Goal: Task Accomplishment & Management: Use online tool/utility

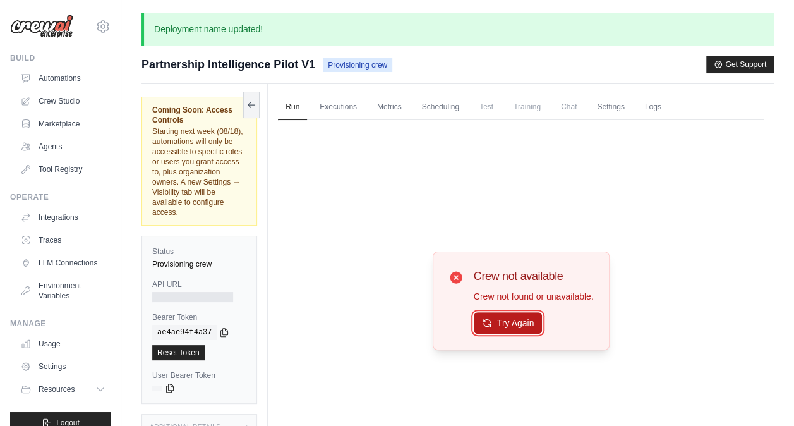
click at [519, 332] on button "Try Again" at bounding box center [508, 322] width 69 height 21
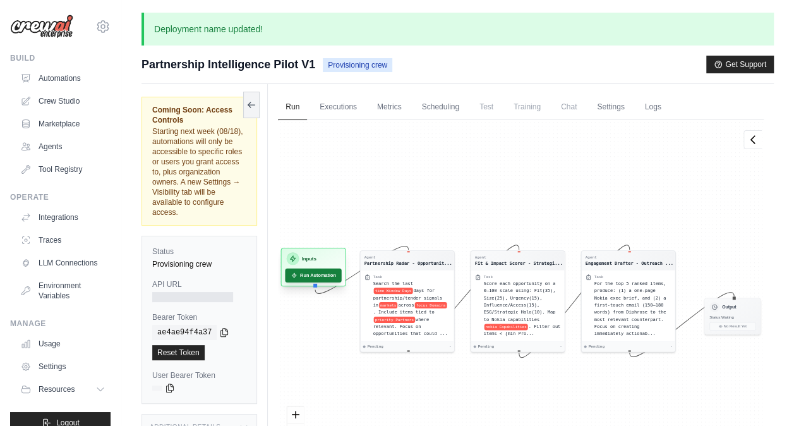
click at [311, 270] on button "Run Automation" at bounding box center [314, 276] width 56 height 14
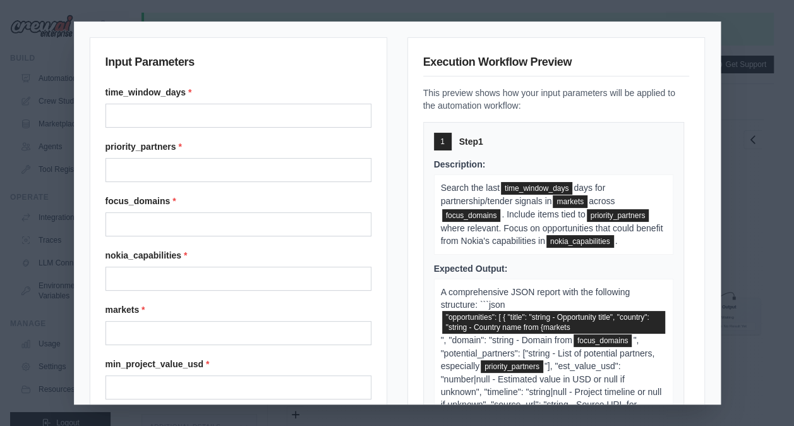
drag, startPoint x: 680, startPoint y: 167, endPoint x: 675, endPoint y: 200, distance: 33.8
click at [675, 200] on div "Execution Workflow Preview This preview shows how your input parameters will be…" at bounding box center [557, 256] width 298 height 438
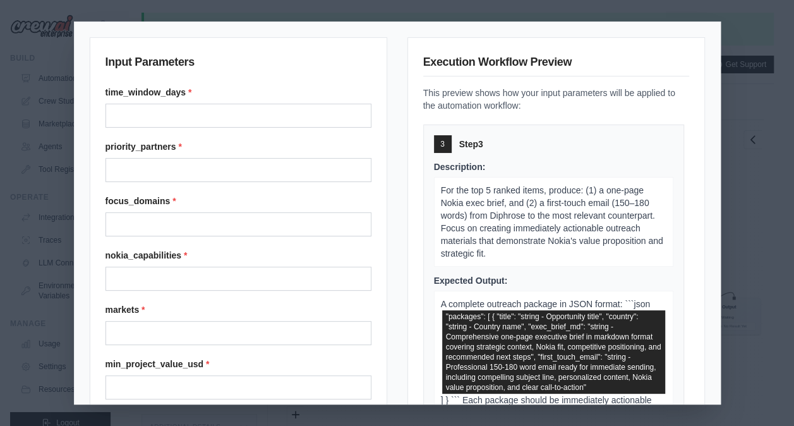
scroll to position [864, 0]
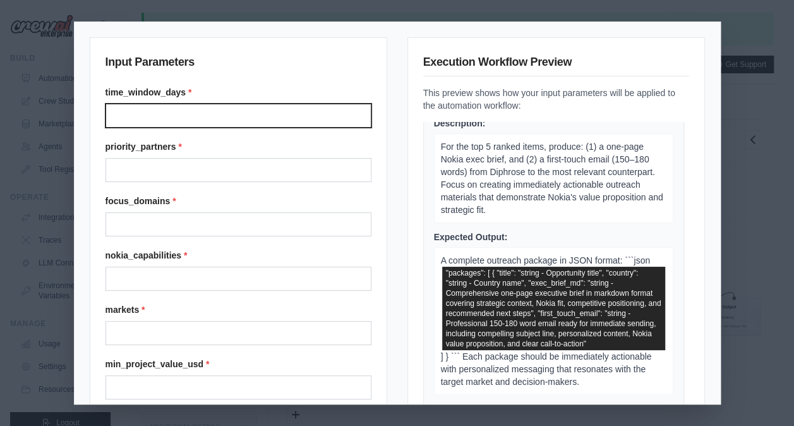
click at [210, 106] on input "time_window_days *" at bounding box center [239, 116] width 266 height 24
type input "**"
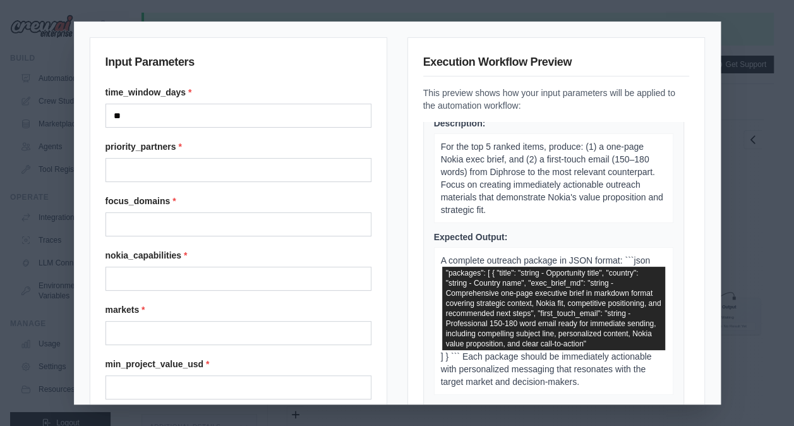
click at [185, 155] on div "priority_partners *" at bounding box center [239, 161] width 266 height 42
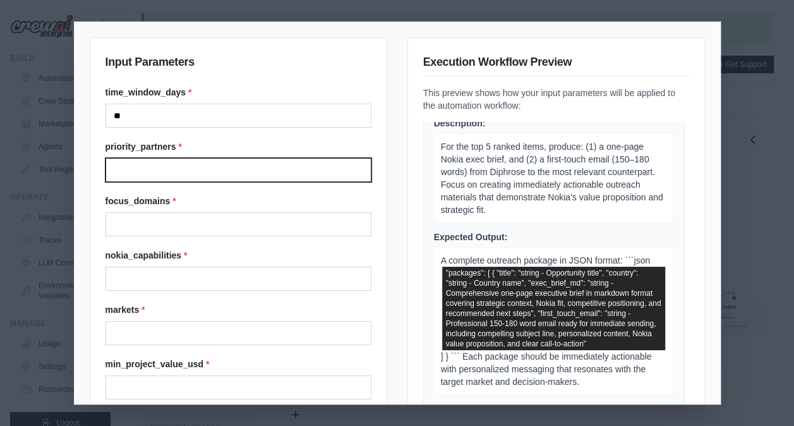
click at [174, 164] on input "priority_partners *" at bounding box center [239, 170] width 266 height 24
type input "**********"
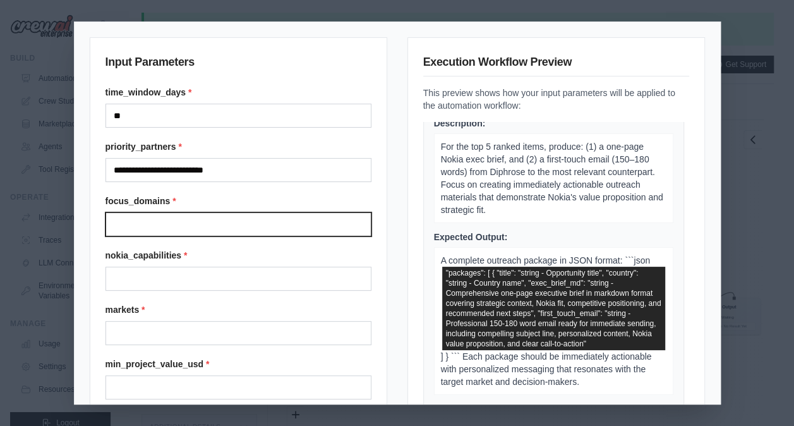
click at [153, 224] on input "focus_domains *" at bounding box center [239, 224] width 266 height 24
type input "**********"
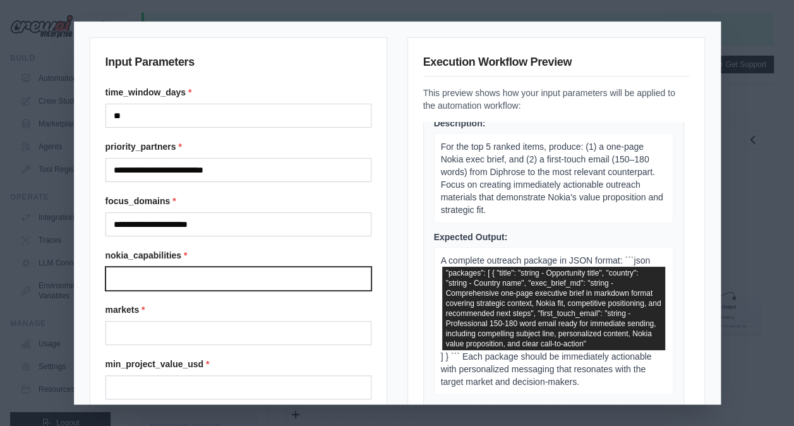
click at [148, 281] on input "nokia_capabilities *" at bounding box center [239, 279] width 266 height 24
type input "**********"
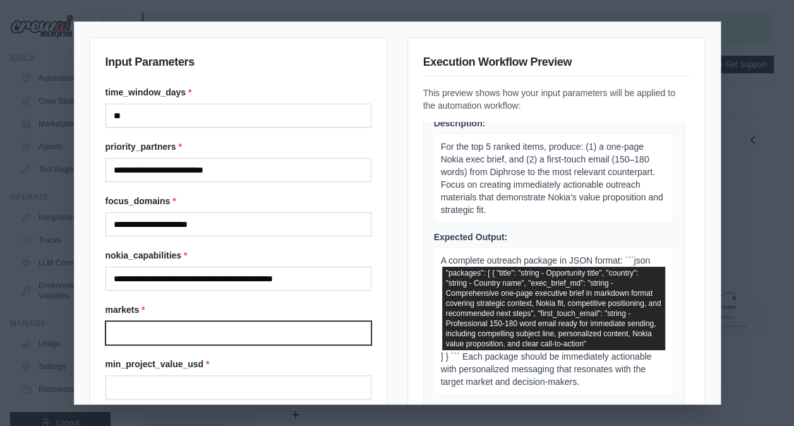
click at [215, 332] on input "markets *" at bounding box center [239, 333] width 266 height 24
type input "**********"
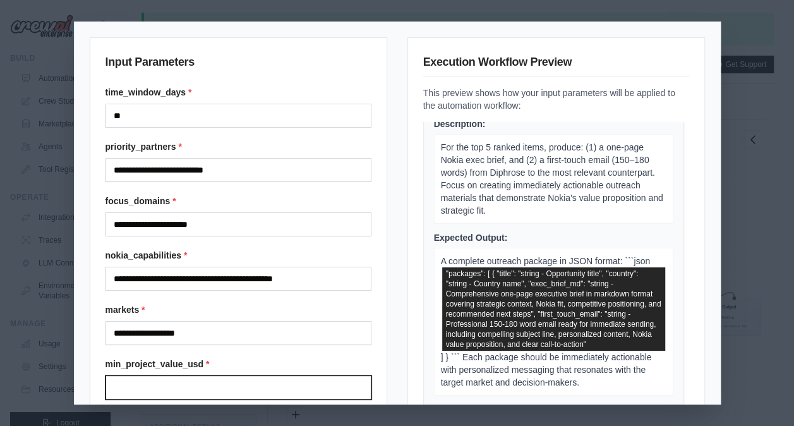
click at [208, 381] on input "min_project_value_usd *" at bounding box center [239, 387] width 266 height 24
type input "******"
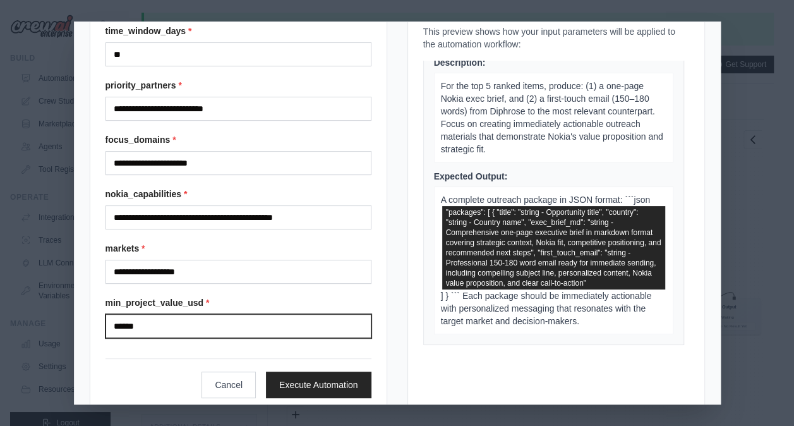
scroll to position [82, 0]
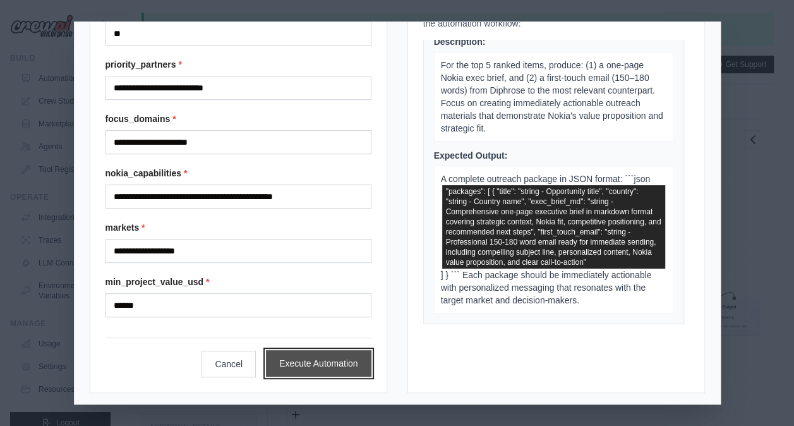
click at [325, 370] on button "Execute Automation" at bounding box center [319, 363] width 106 height 27
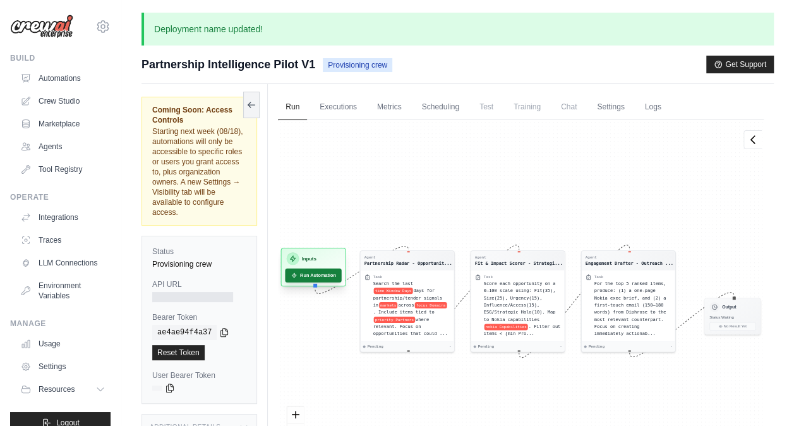
click at [323, 270] on button "Run Automation" at bounding box center [314, 276] width 56 height 14
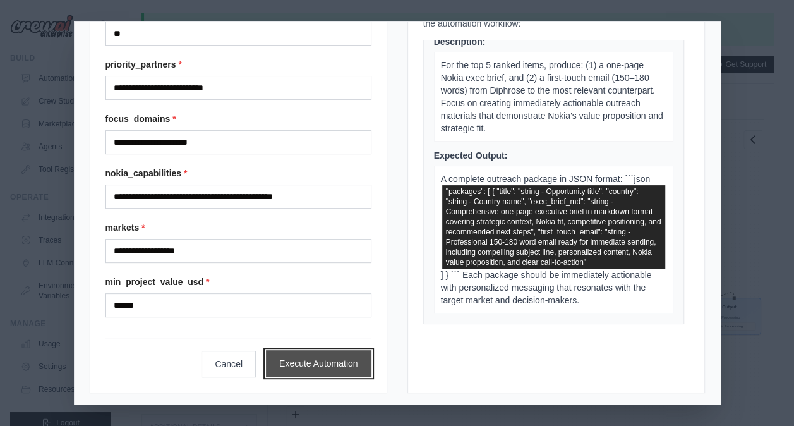
click at [331, 366] on button "Execute Automation" at bounding box center [319, 363] width 106 height 27
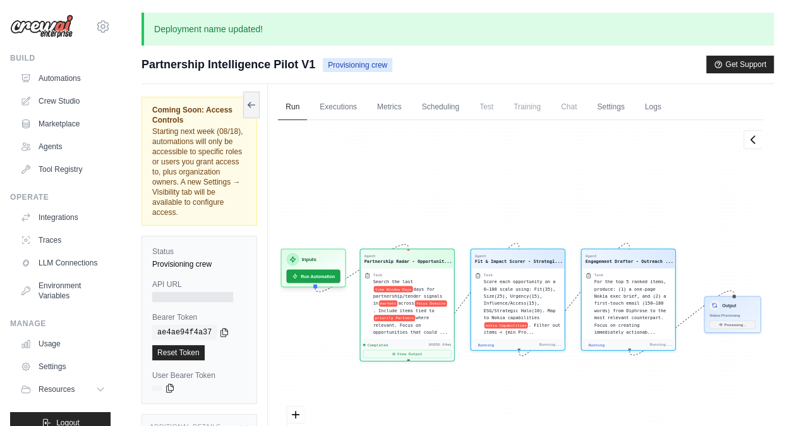
scroll to position [505, 0]
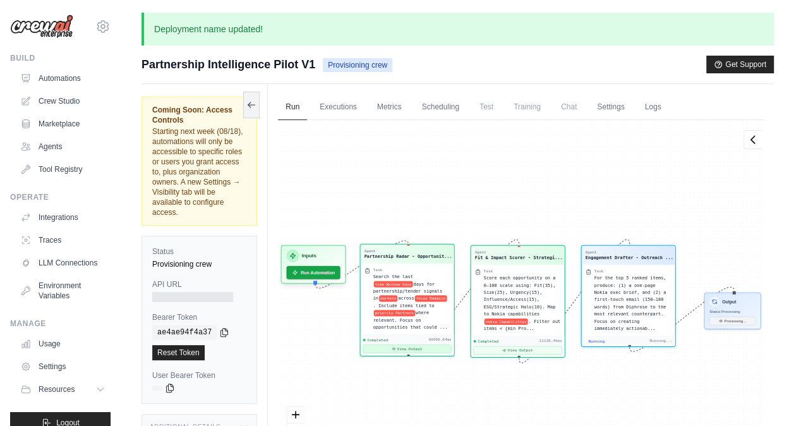
click at [422, 344] on button "View Output" at bounding box center [407, 348] width 88 height 8
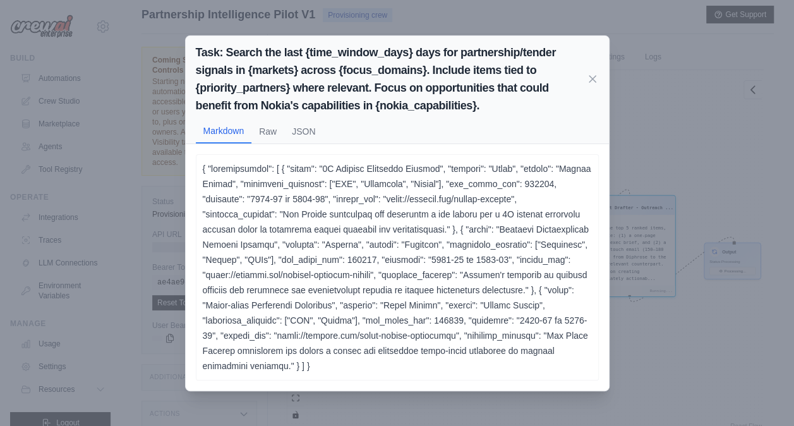
scroll to position [44, 0]
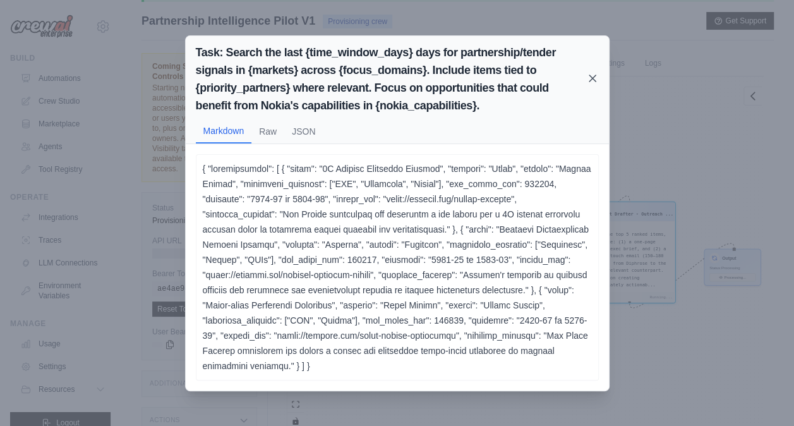
click at [592, 81] on icon at bounding box center [592, 78] width 13 height 13
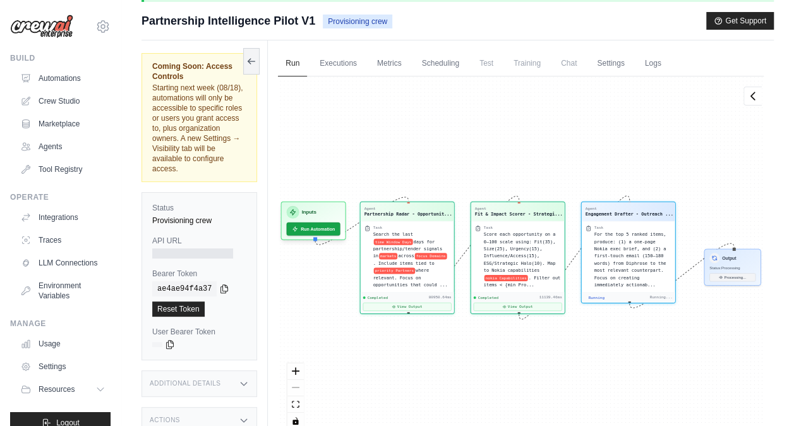
scroll to position [10245, 0]
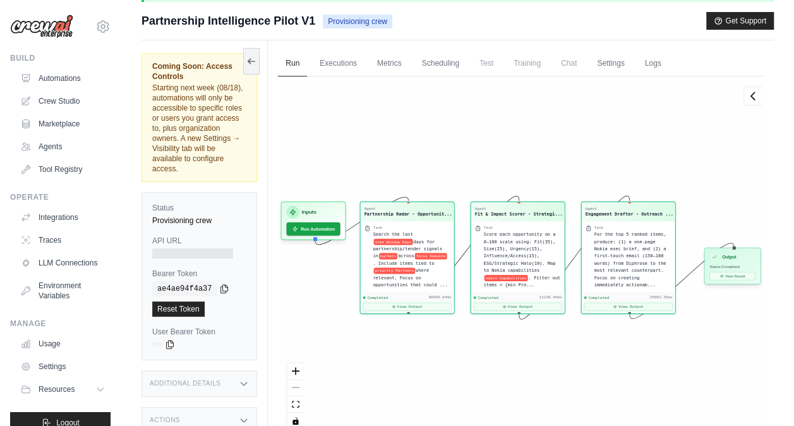
click at [740, 265] on span "Status: Completed" at bounding box center [725, 267] width 30 height 4
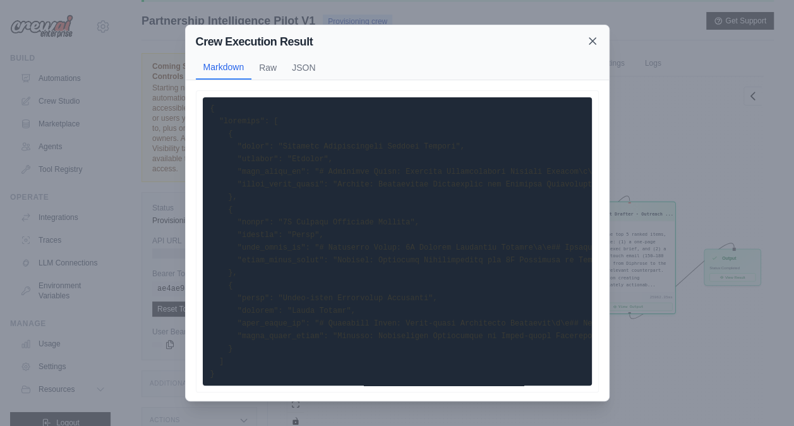
click at [594, 43] on icon at bounding box center [592, 41] width 6 height 6
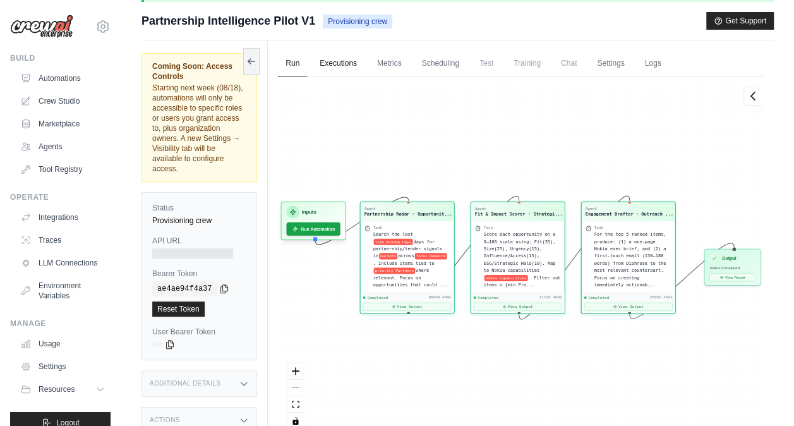
click at [347, 69] on link "Executions" at bounding box center [338, 64] width 52 height 27
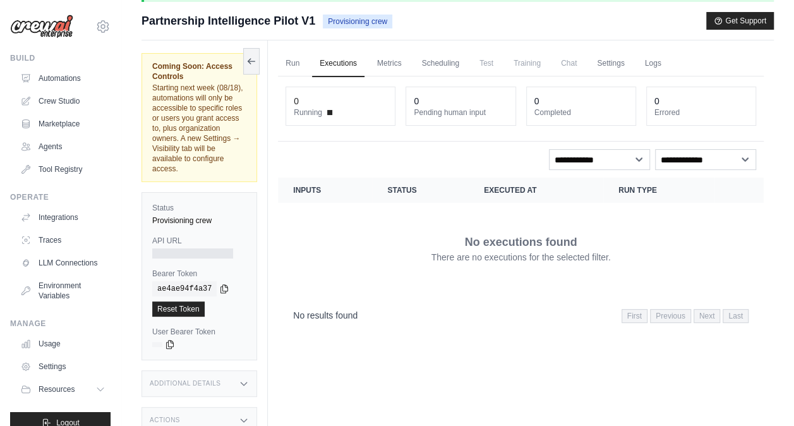
click at [347, 69] on link "Executions" at bounding box center [338, 64] width 52 height 27
click at [382, 66] on link "Metrics" at bounding box center [390, 64] width 40 height 27
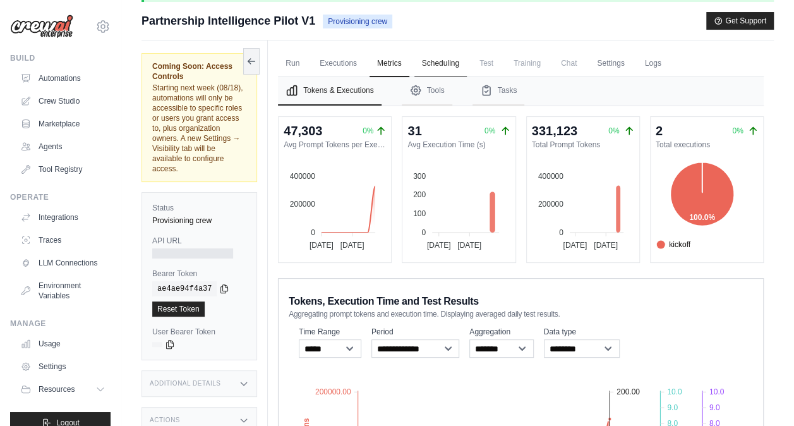
click at [451, 68] on link "Scheduling" at bounding box center [440, 64] width 52 height 27
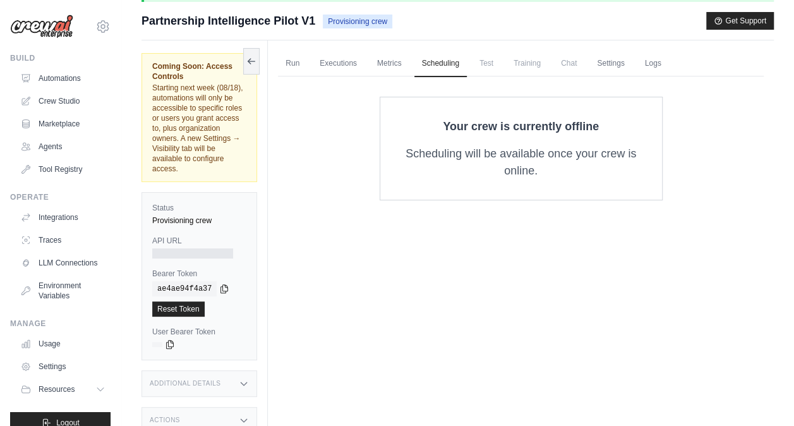
click at [472, 69] on span "Test" at bounding box center [486, 63] width 29 height 25
click at [297, 68] on link "Run" at bounding box center [292, 64] width 29 height 27
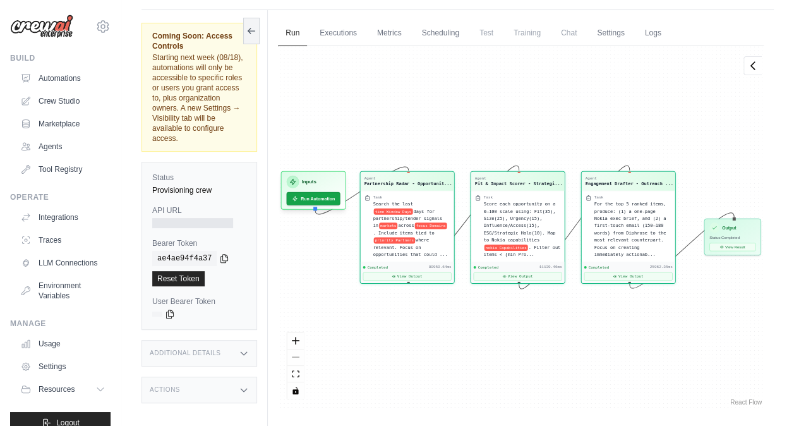
scroll to position [96, 0]
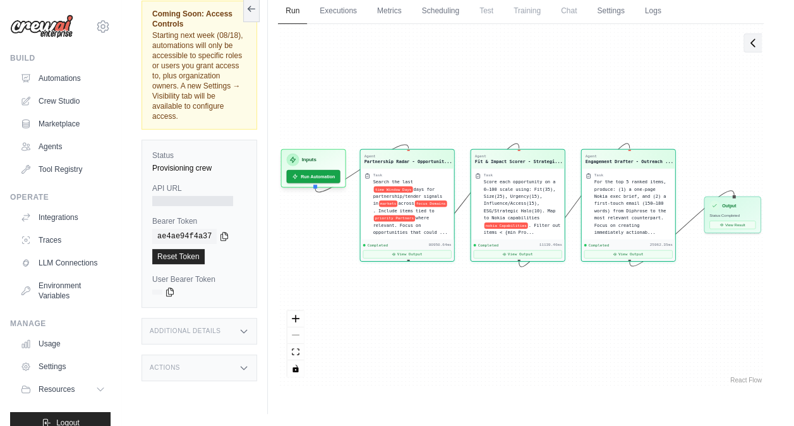
click at [753, 39] on icon at bounding box center [753, 43] width 4 height 8
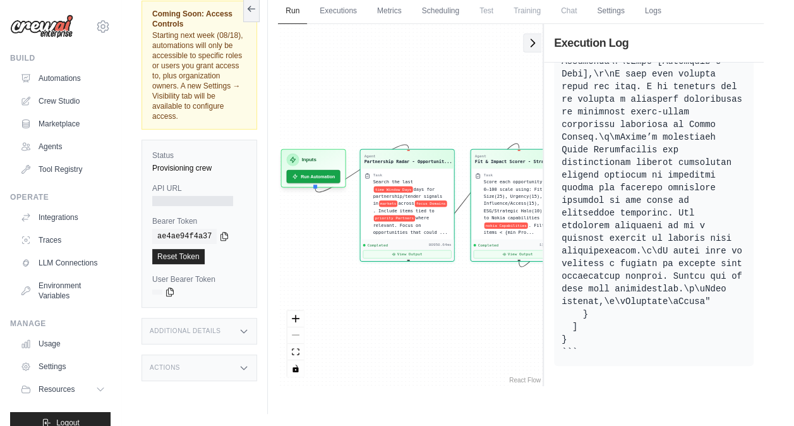
scroll to position [2730, 0]
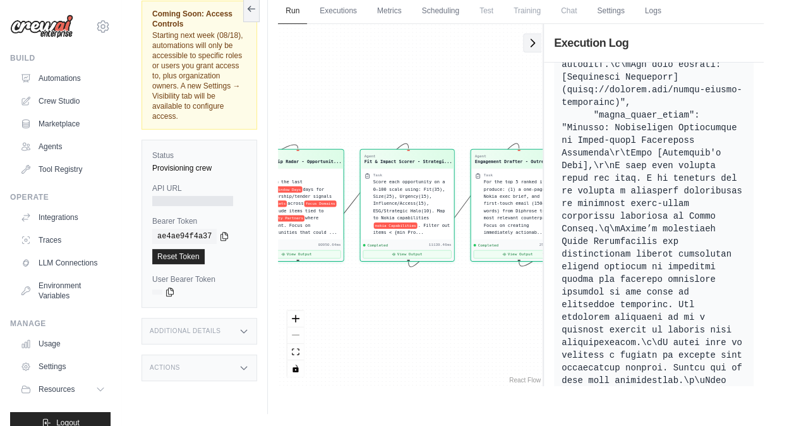
click at [534, 44] on icon at bounding box center [532, 43] width 13 height 13
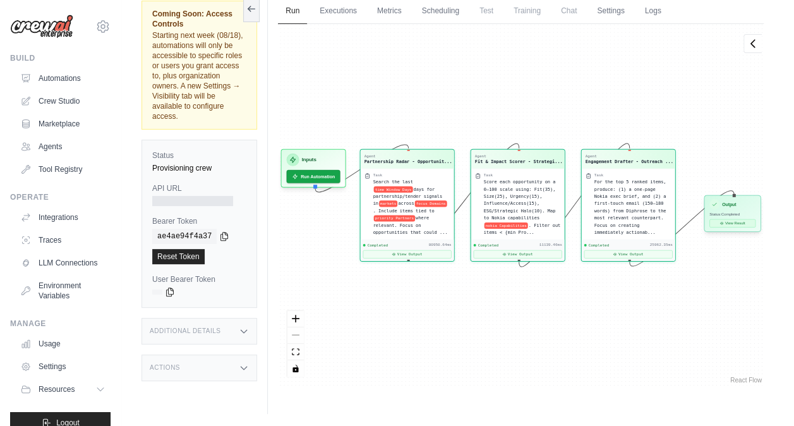
click at [742, 220] on button "View Result" at bounding box center [733, 223] width 46 height 8
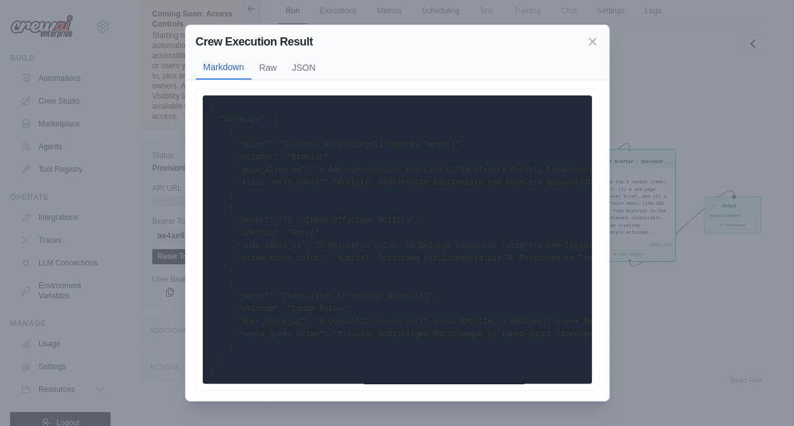
scroll to position [0, 0]
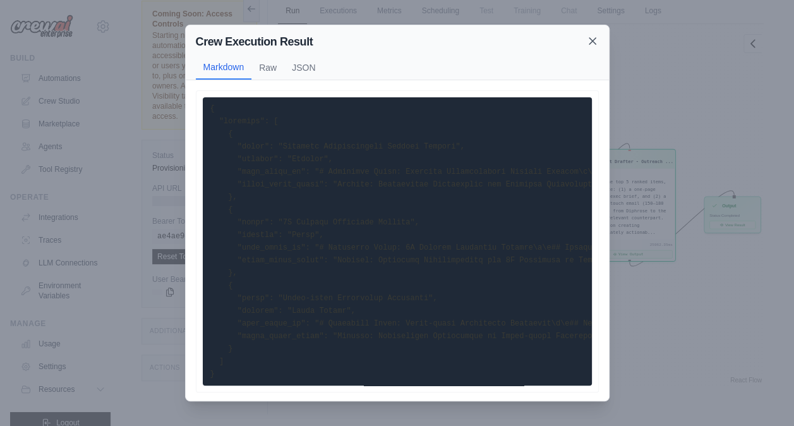
click at [593, 44] on icon at bounding box center [592, 41] width 13 height 13
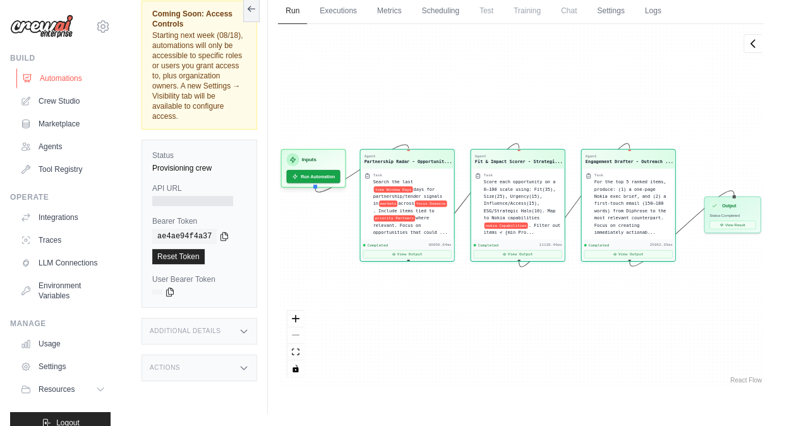
click at [81, 83] on link "Automations" at bounding box center [63, 78] width 95 height 20
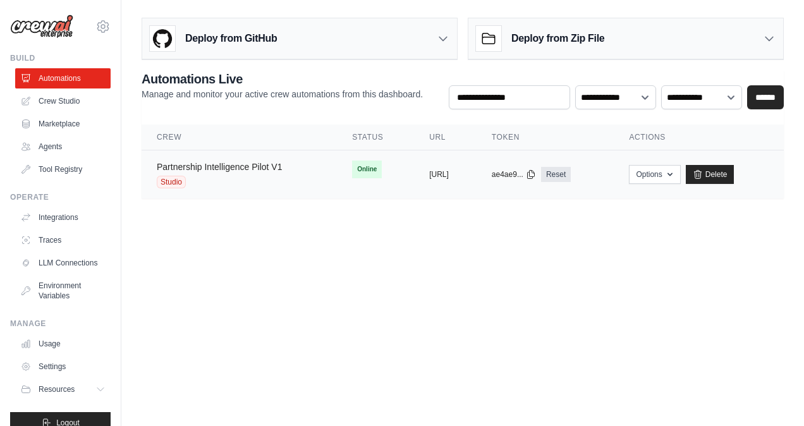
click at [201, 164] on link "Partnership Intelligence Pilot V1" at bounding box center [219, 167] width 125 height 10
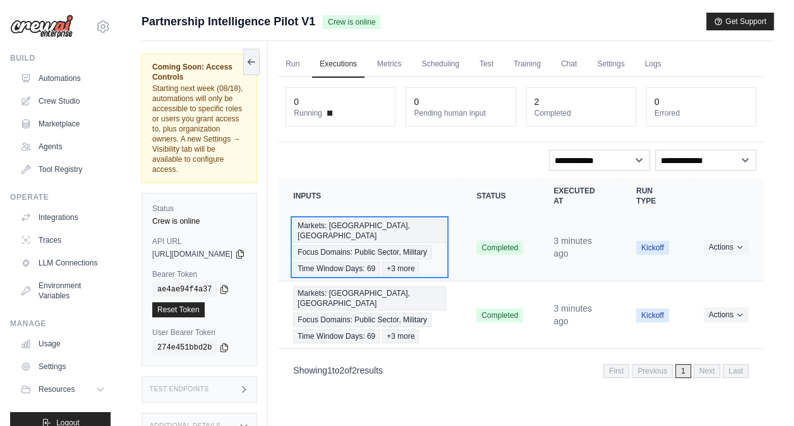
click at [373, 245] on span "Focus Domains: Public Sector, Military" at bounding box center [362, 252] width 138 height 14
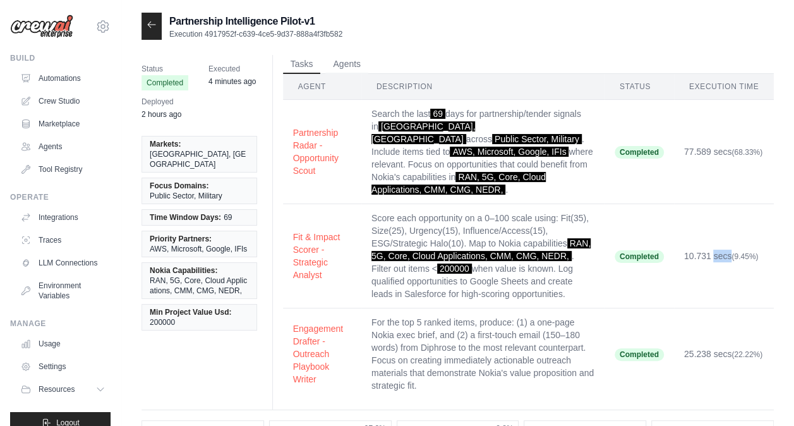
click at [673, 168] on td "Completed" at bounding box center [639, 152] width 69 height 104
click at [313, 169] on button "Partnership Radar - Opportunity Scout" at bounding box center [322, 151] width 58 height 51
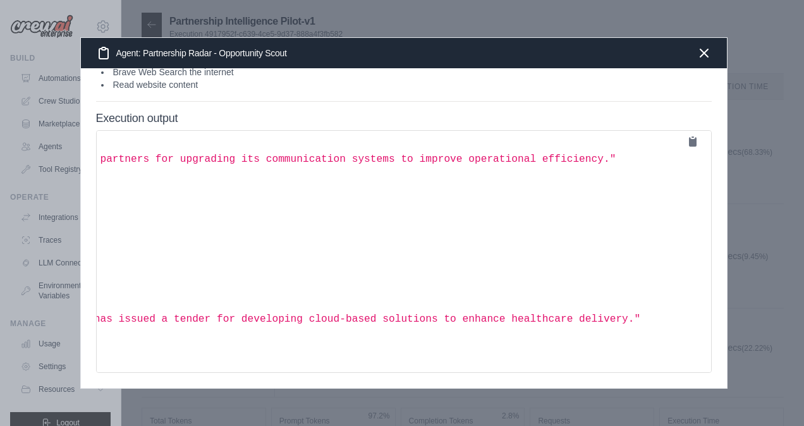
scroll to position [341, 355]
click at [698, 45] on icon "button" at bounding box center [703, 52] width 15 height 15
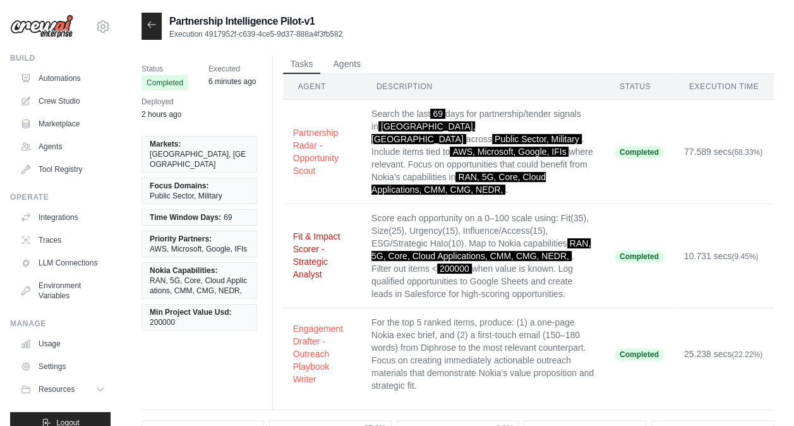
click at [351, 244] on button "Fit & Impact Scorer - Strategic Analyst" at bounding box center [322, 255] width 58 height 51
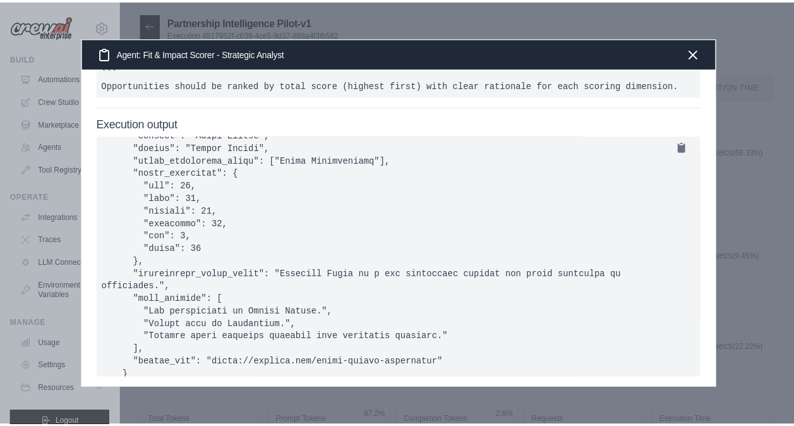
scroll to position [665, 0]
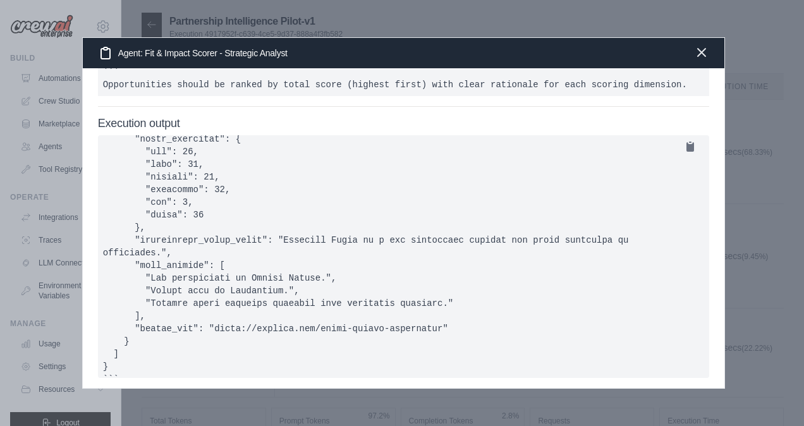
click at [703, 57] on icon "button" at bounding box center [701, 52] width 15 height 15
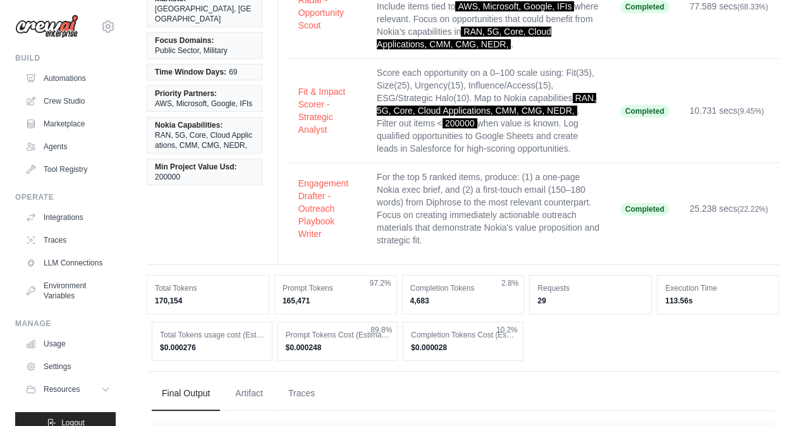
scroll to position [145, 0]
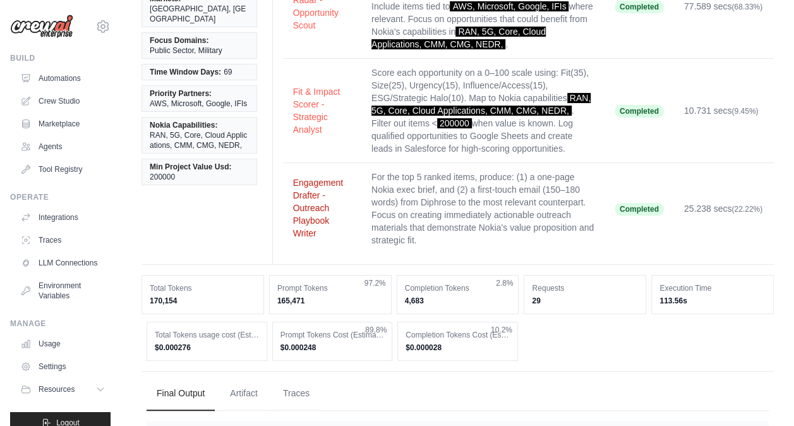
click at [351, 210] on button "Engagement Drafter - Outreach Playbook Writer" at bounding box center [322, 207] width 58 height 63
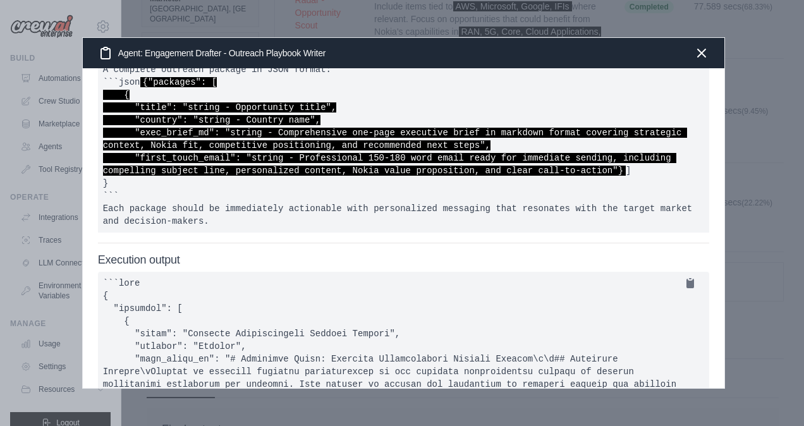
scroll to position [24, 0]
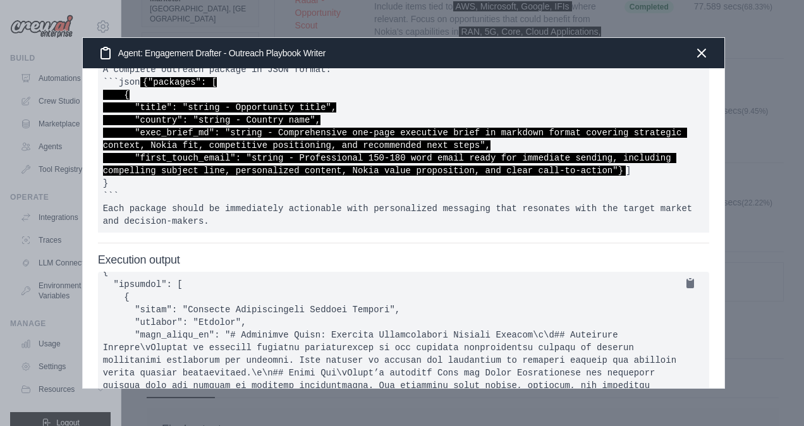
click at [545, 296] on div "Execution output" at bounding box center [404, 384] width 612 height 262
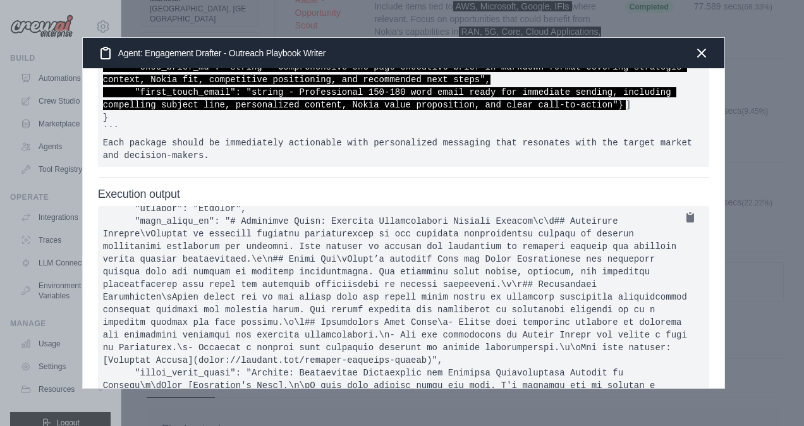
scroll to position [80, 0]
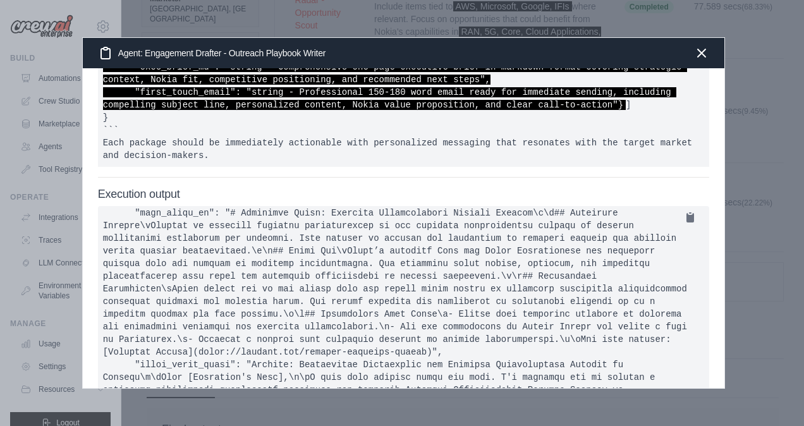
click at [512, 327] on pre at bounding box center [404, 327] width 612 height 243
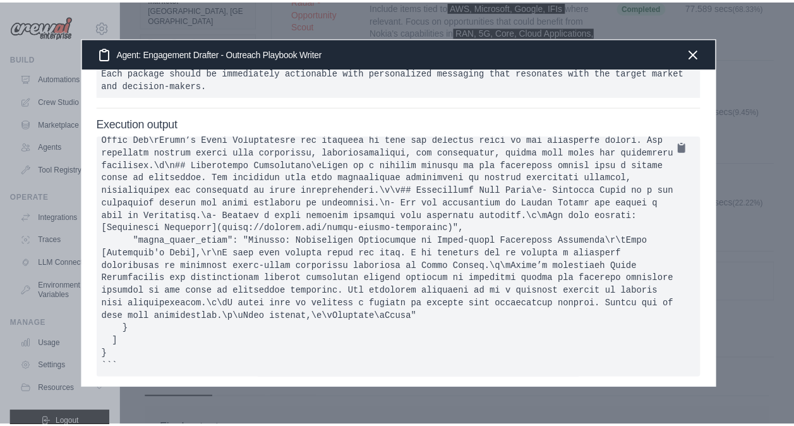
scroll to position [275, 0]
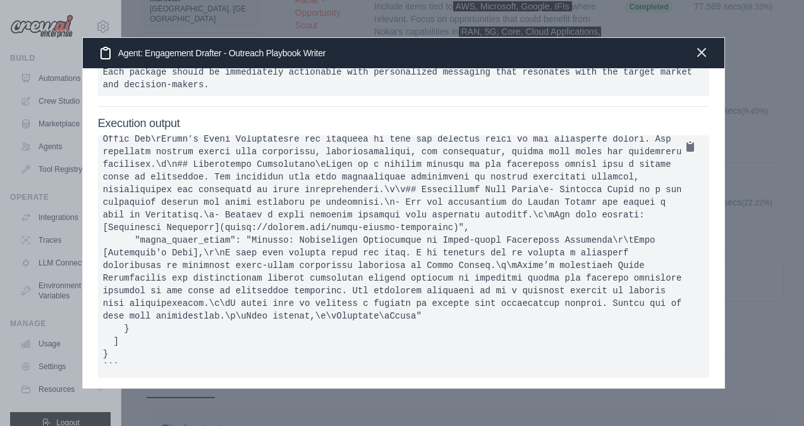
click at [703, 48] on icon "button" at bounding box center [701, 52] width 15 height 15
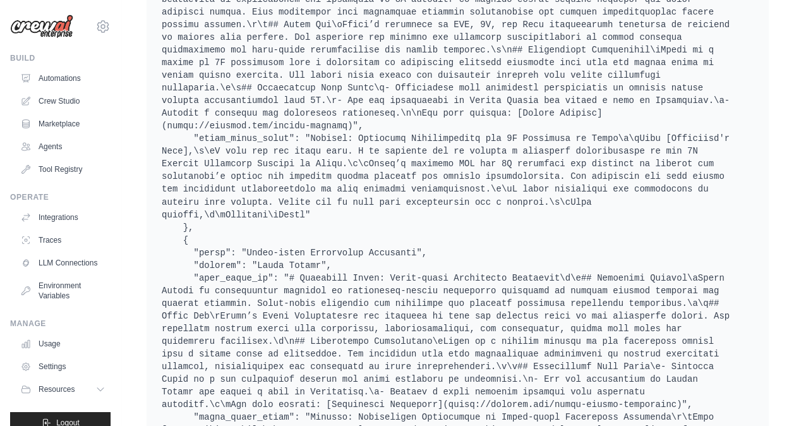
scroll to position [997, 0]
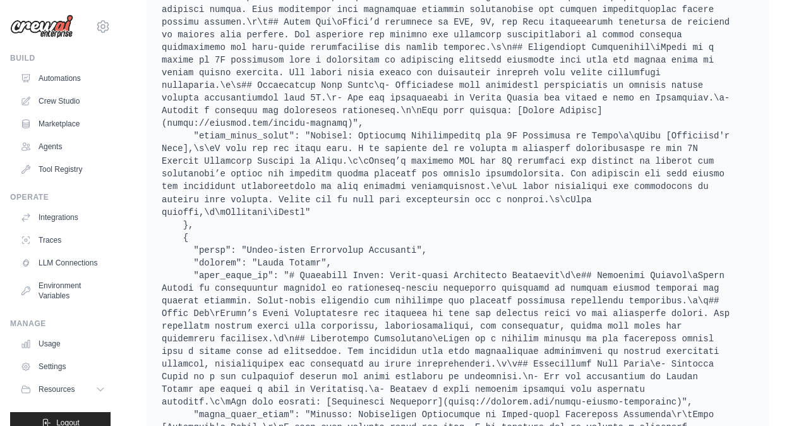
click at [679, 360] on pre at bounding box center [458, 73] width 592 height 948
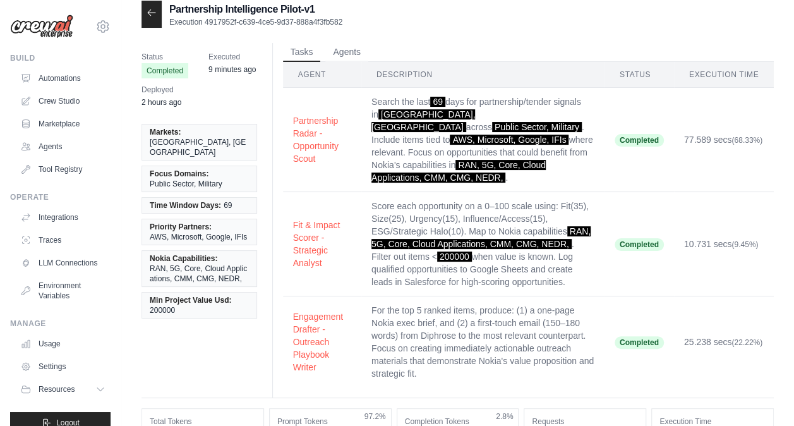
scroll to position [0, 0]
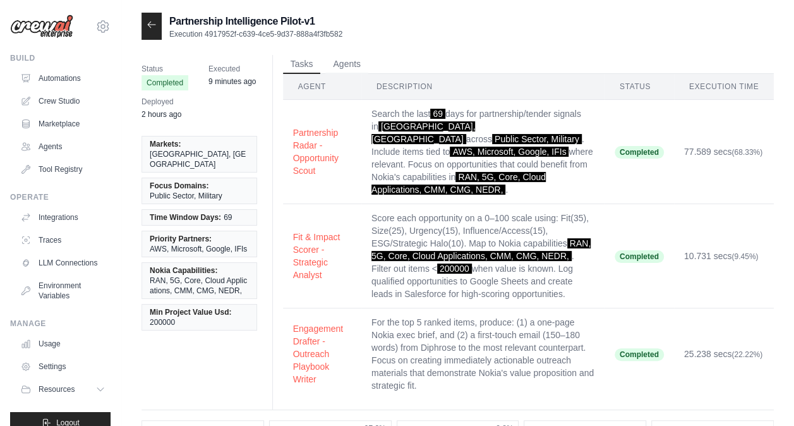
click at [160, 32] on div at bounding box center [152, 26] width 20 height 27
click at [151, 27] on icon at bounding box center [152, 25] width 10 height 10
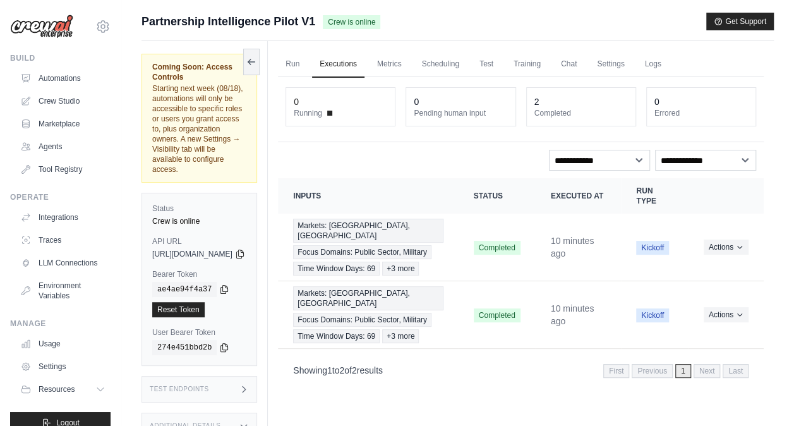
click at [151, 27] on span "Partnership Intelligence Pilot V1" at bounding box center [229, 22] width 174 height 18
click at [307, 69] on link "Run" at bounding box center [292, 64] width 29 height 27
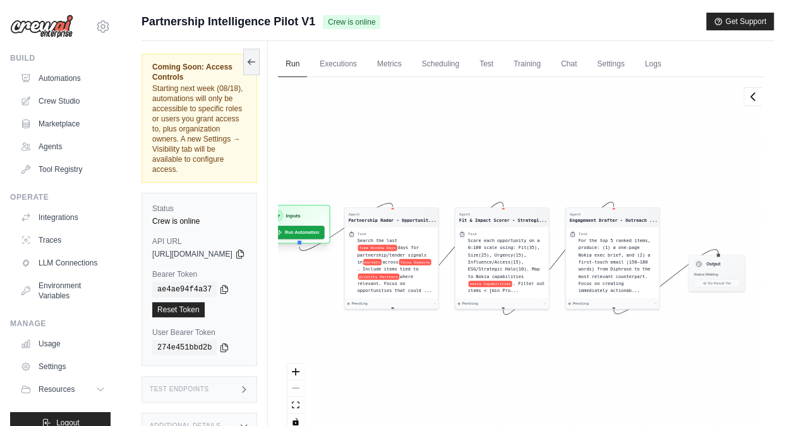
click at [330, 240] on div "Inputs Run Automation" at bounding box center [297, 224] width 65 height 39
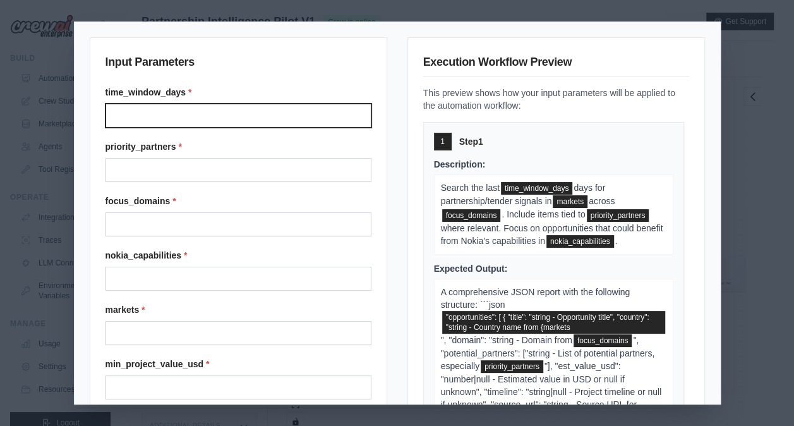
click at [329, 126] on input "Time window days" at bounding box center [239, 116] width 266 height 24
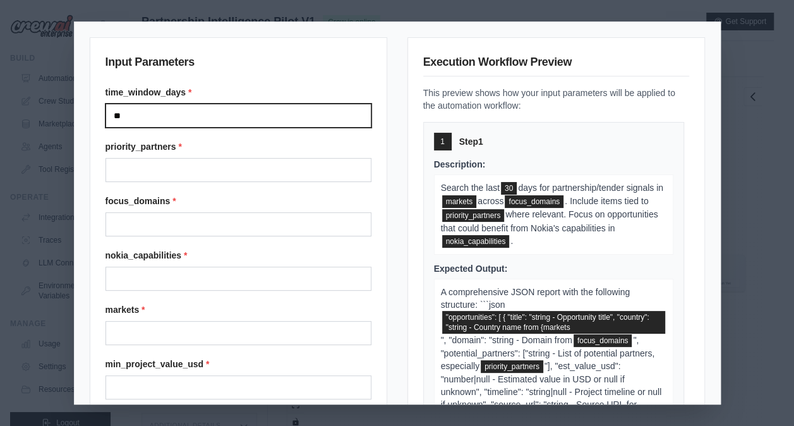
type input "*"
type input "***"
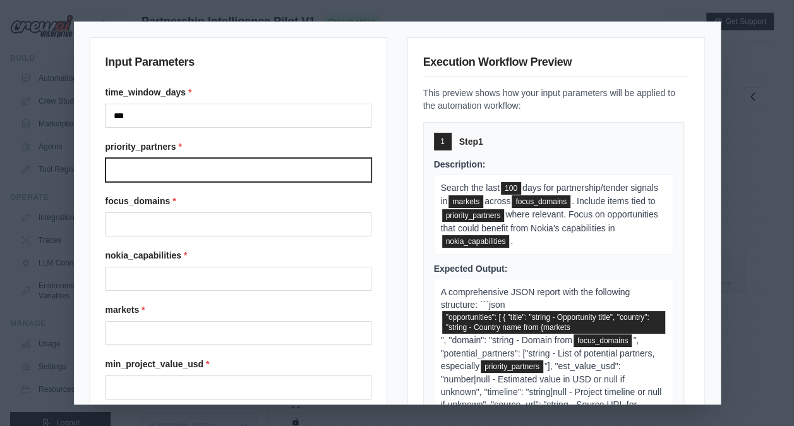
click at [232, 166] on input "Priority partners" at bounding box center [239, 170] width 266 height 24
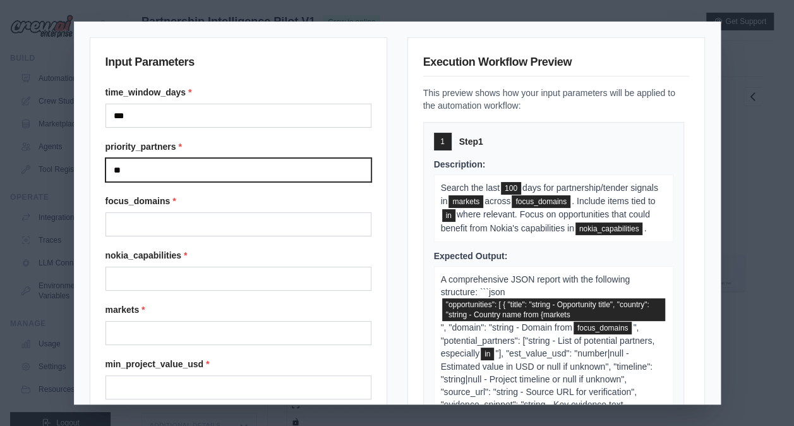
type input "*"
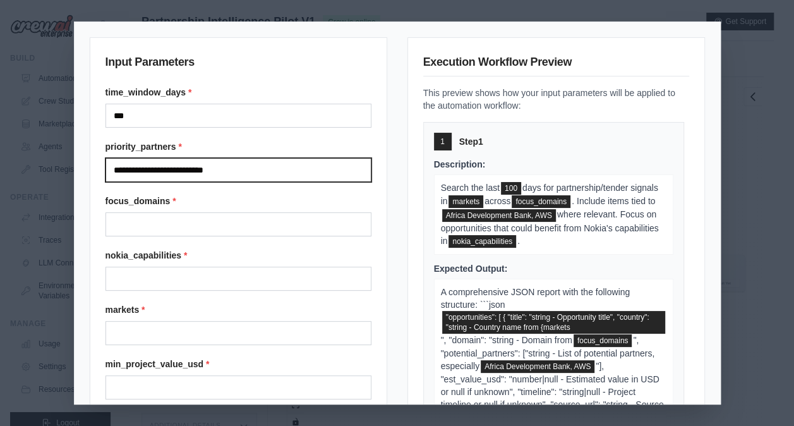
type input "**********"
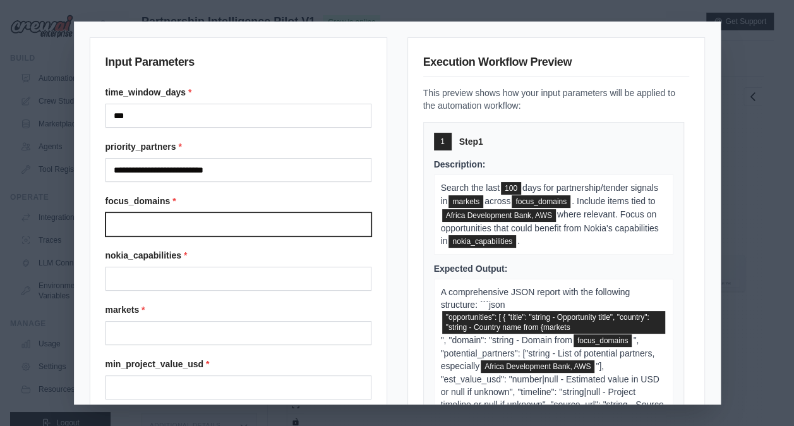
click at [211, 229] on input "Focus domains" at bounding box center [239, 224] width 266 height 24
type input "**********"
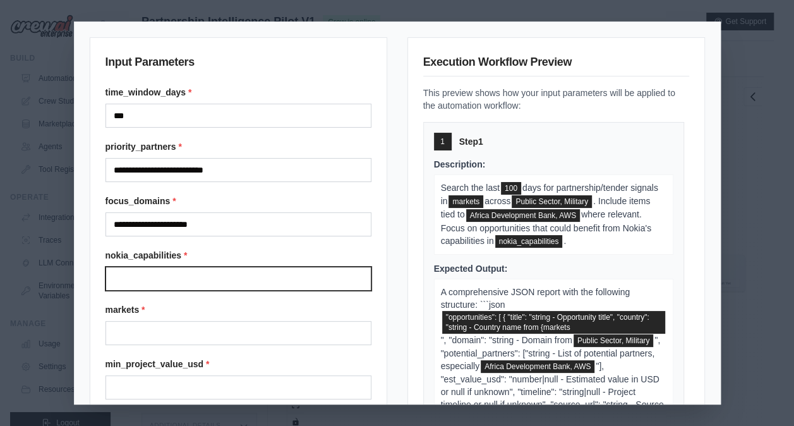
click at [196, 272] on input "Nokia capabilities" at bounding box center [239, 279] width 266 height 24
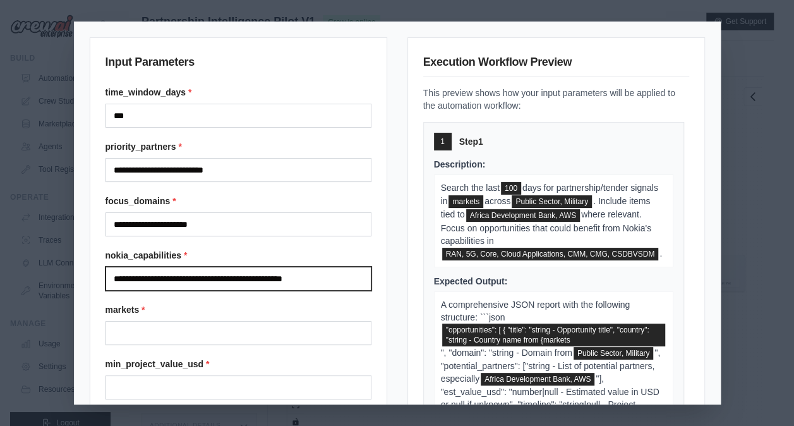
type input "**********"
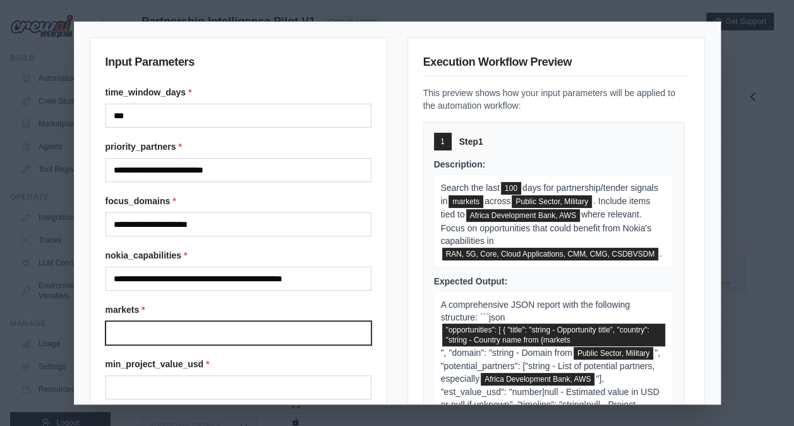
click at [305, 335] on input "Markets" at bounding box center [239, 333] width 266 height 24
type input "******"
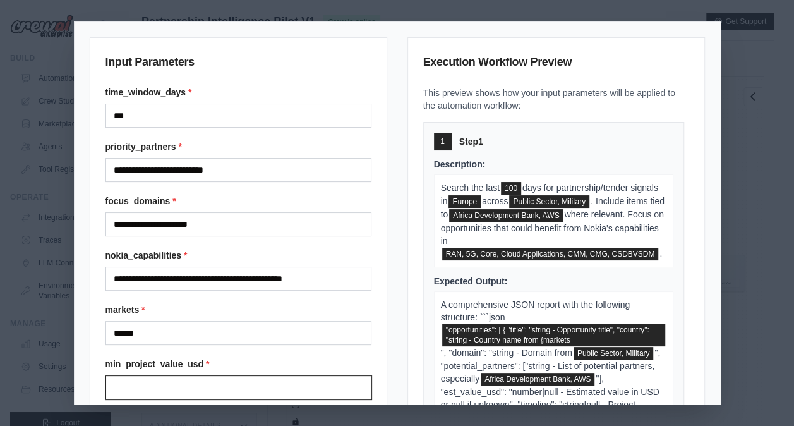
click at [293, 380] on input "Min project value usd" at bounding box center [239, 387] width 266 height 24
type input "******"
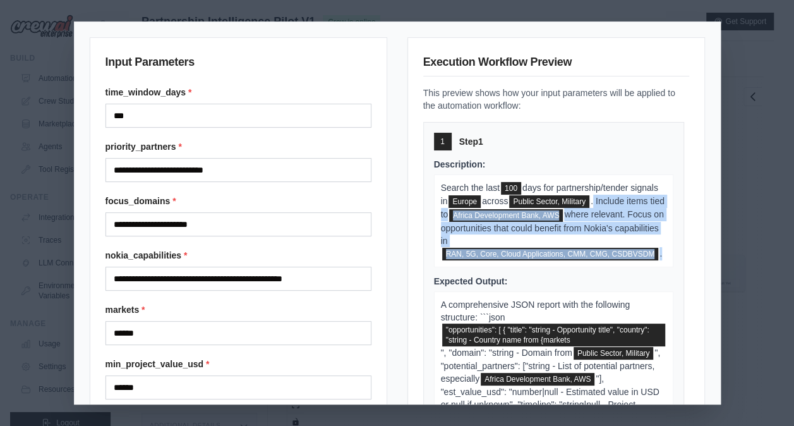
drag, startPoint x: 709, startPoint y: 200, endPoint x: 710, endPoint y: 274, distance: 74.6
click at [710, 274] on div "**********" at bounding box center [398, 213] width 646 height 382
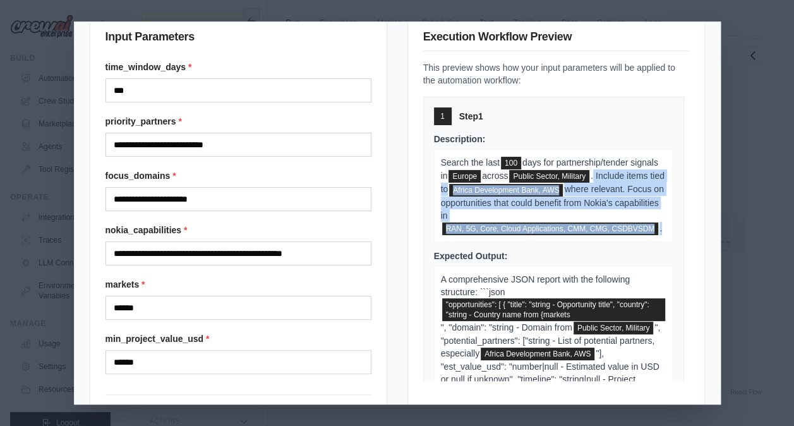
scroll to position [82, 0]
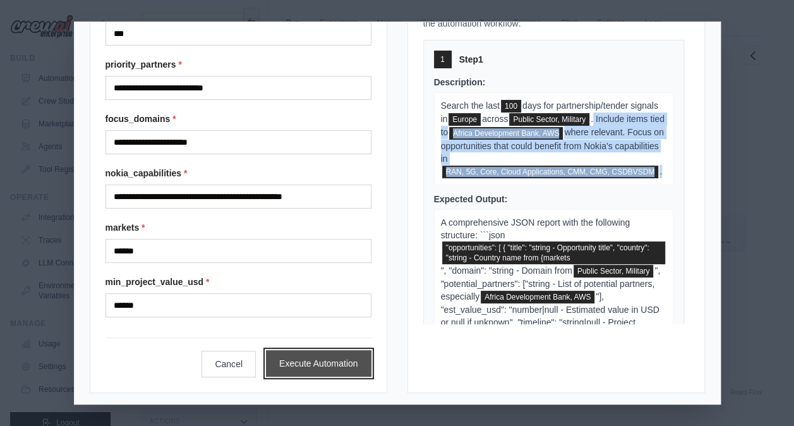
click at [314, 357] on button "Execute Automation" at bounding box center [319, 363] width 106 height 27
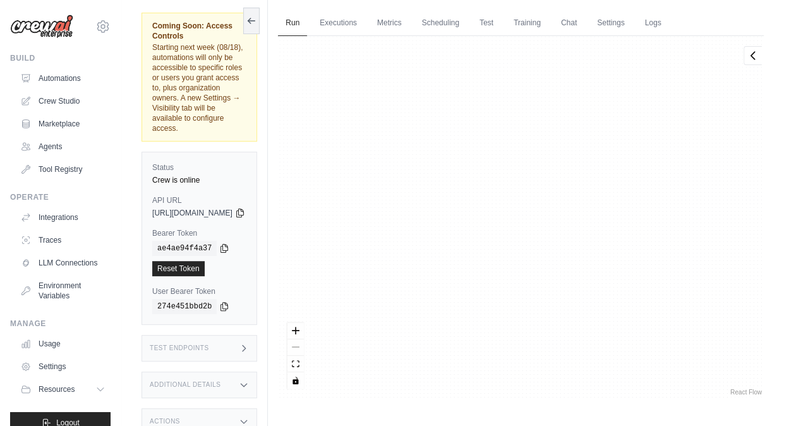
scroll to position [11003, 0]
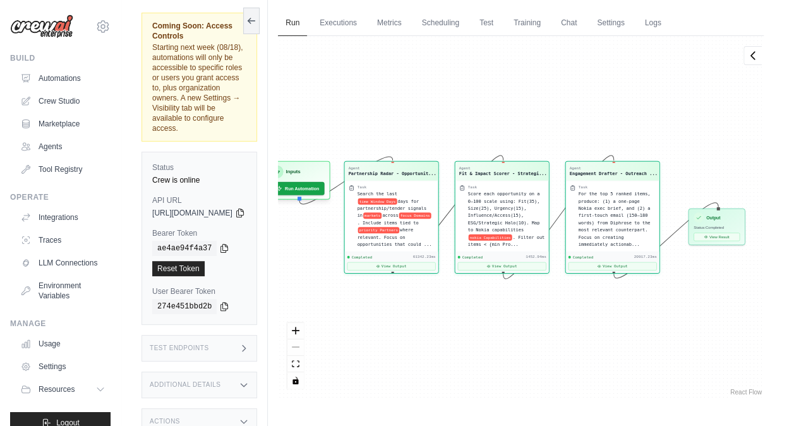
click at [736, 339] on div "Agent Partnership Radar - Opportunit... Task Search the last time Window Days d…" at bounding box center [521, 217] width 486 height 362
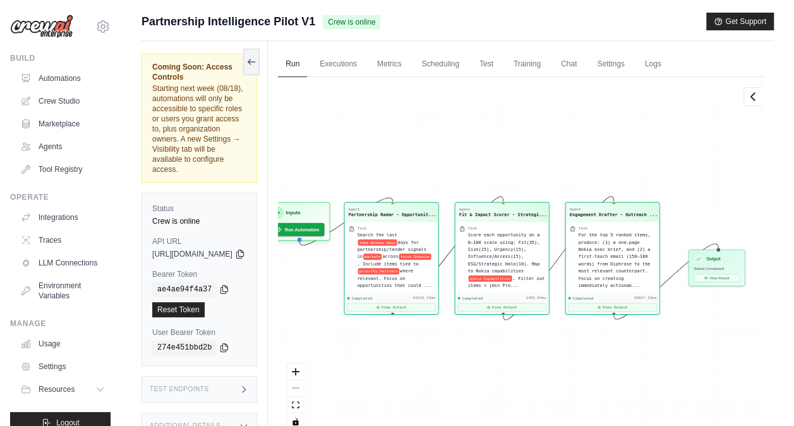
scroll to position [0, 0]
click at [246, 269] on label "Bearer Token" at bounding box center [199, 274] width 94 height 10
click at [177, 282] on code "ae4ae94f4a37" at bounding box center [184, 289] width 64 height 15
click at [169, 193] on div "Status Crew is online API URL copied [URL][DOMAIN_NAME] Bearer Token copied ae4…" at bounding box center [200, 279] width 116 height 173
click at [188, 413] on div "Additional Details" at bounding box center [200, 426] width 116 height 27
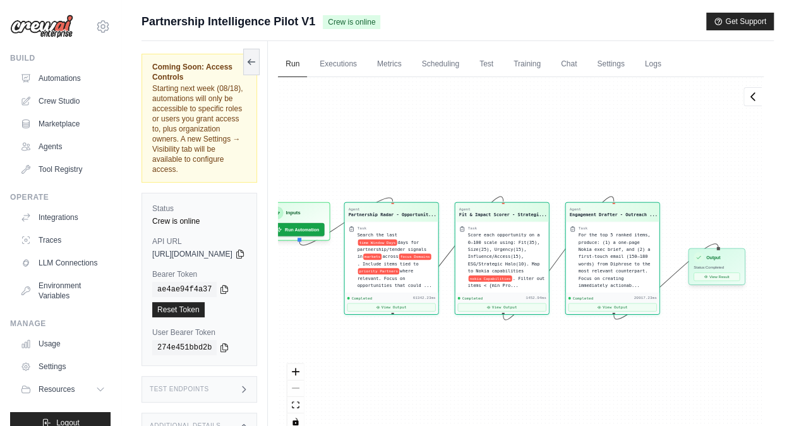
click at [746, 283] on div "Output Status: Completed View Result" at bounding box center [717, 266] width 57 height 37
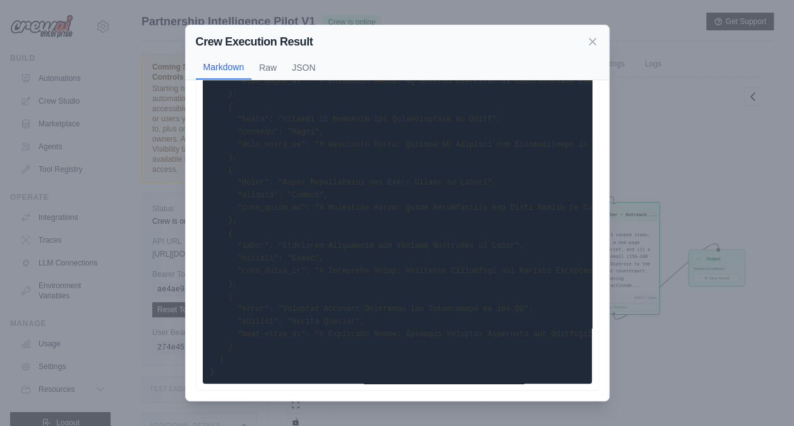
scroll to position [91, 0]
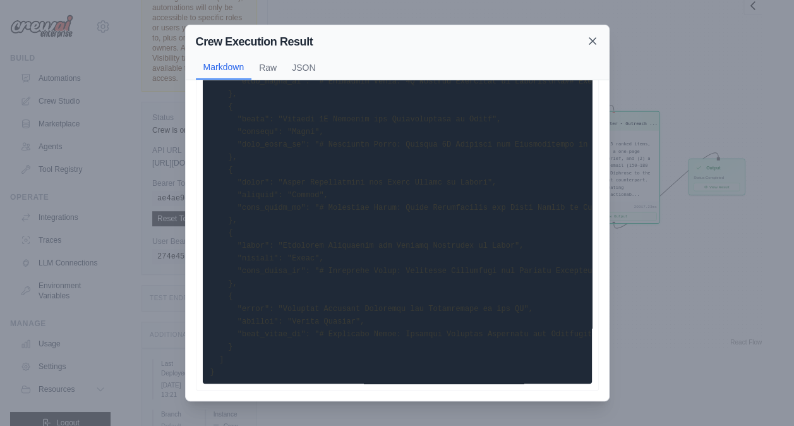
click at [590, 42] on icon at bounding box center [592, 41] width 13 height 13
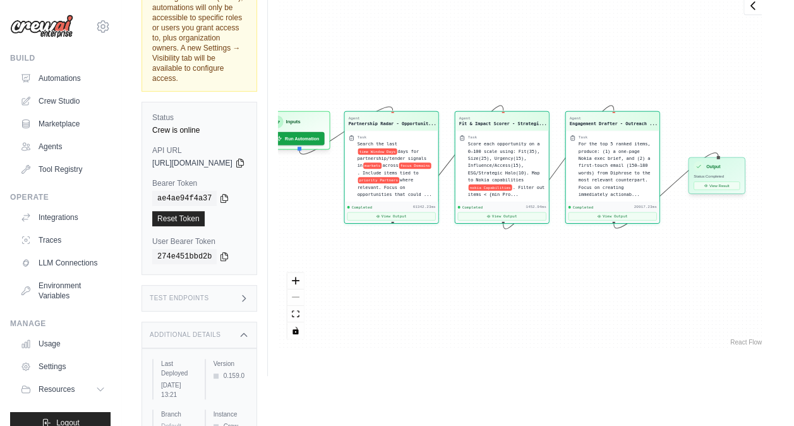
click at [720, 166] on h3 "Output" at bounding box center [713, 166] width 14 height 6
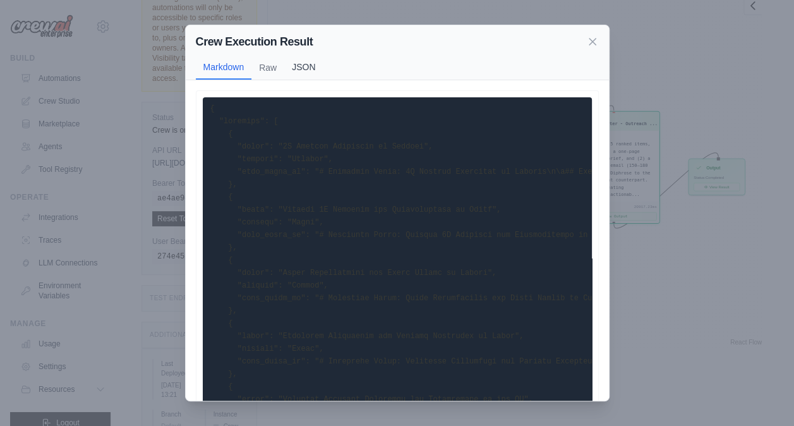
click at [317, 62] on button "JSON" at bounding box center [303, 67] width 39 height 24
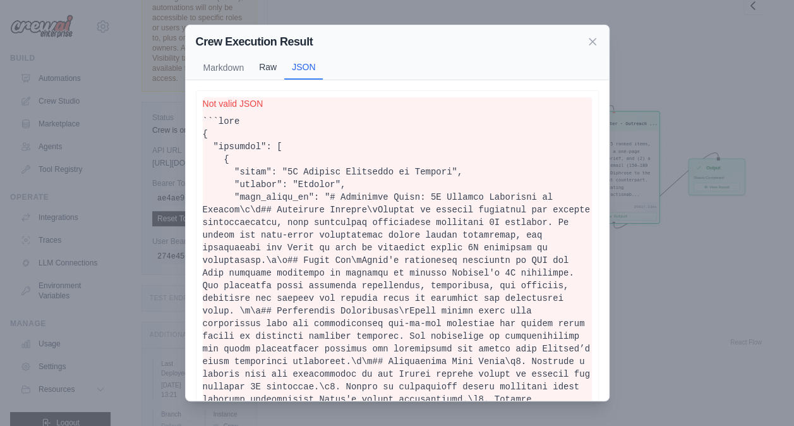
click at [270, 69] on button "Raw" at bounding box center [267, 67] width 33 height 24
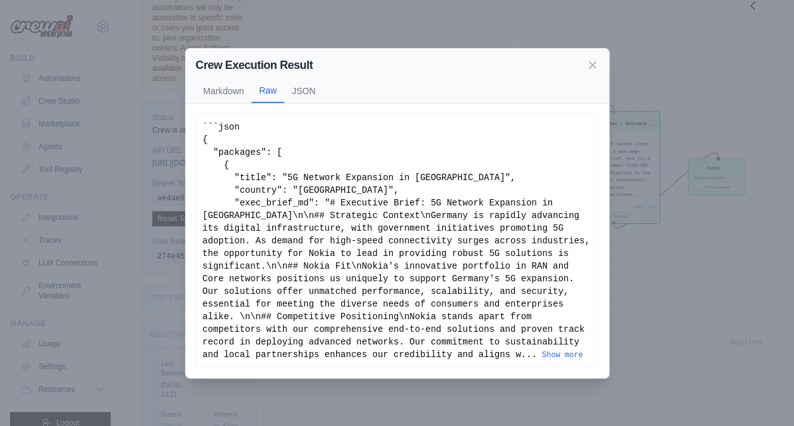
scroll to position [78, 0]
click at [589, 71] on icon at bounding box center [592, 64] width 13 height 13
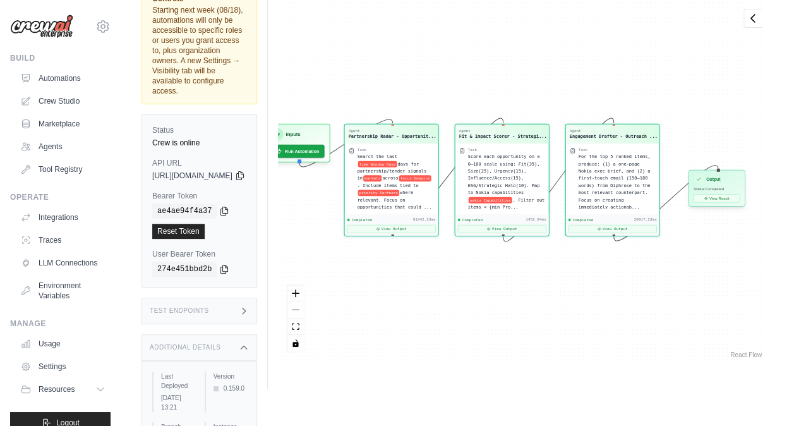
click at [735, 179] on div "Output" at bounding box center [717, 179] width 46 height 10
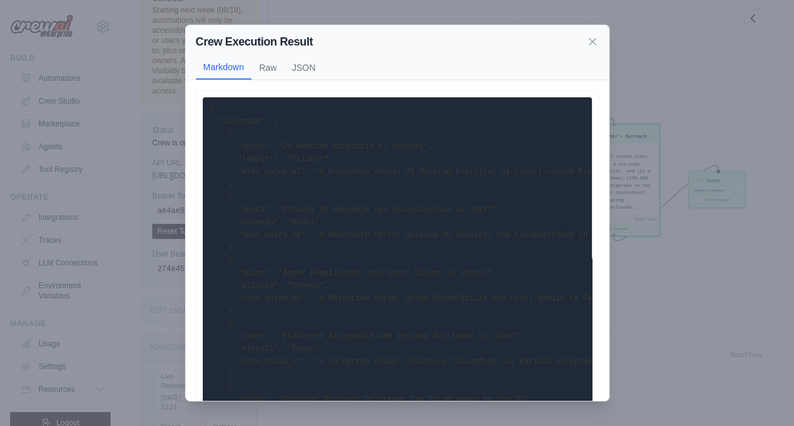
click at [589, 30] on div "Crew Execution Result Markdown Raw JSON" at bounding box center [397, 52] width 423 height 55
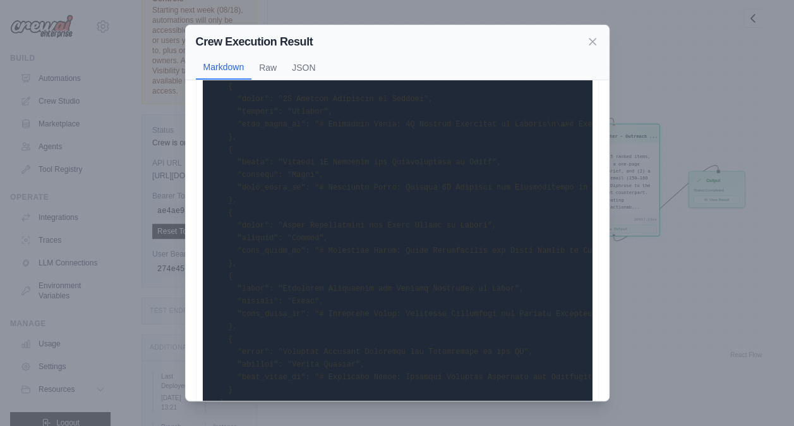
scroll to position [58, 0]
